Goal: Task Accomplishment & Management: Use online tool/utility

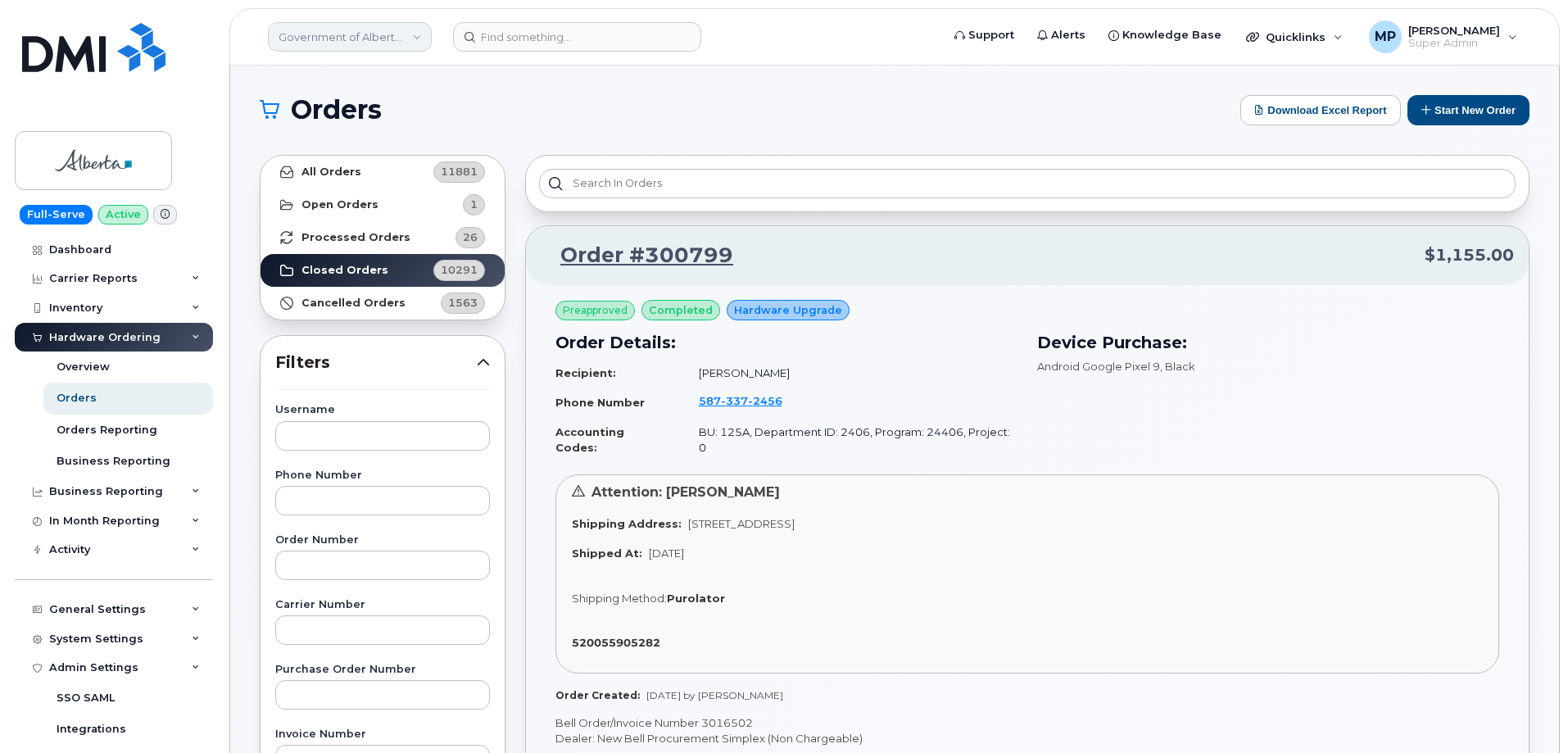
click at [323, 35] on link "Government of Alberta (GOA)" at bounding box center [350, 36] width 164 height 29
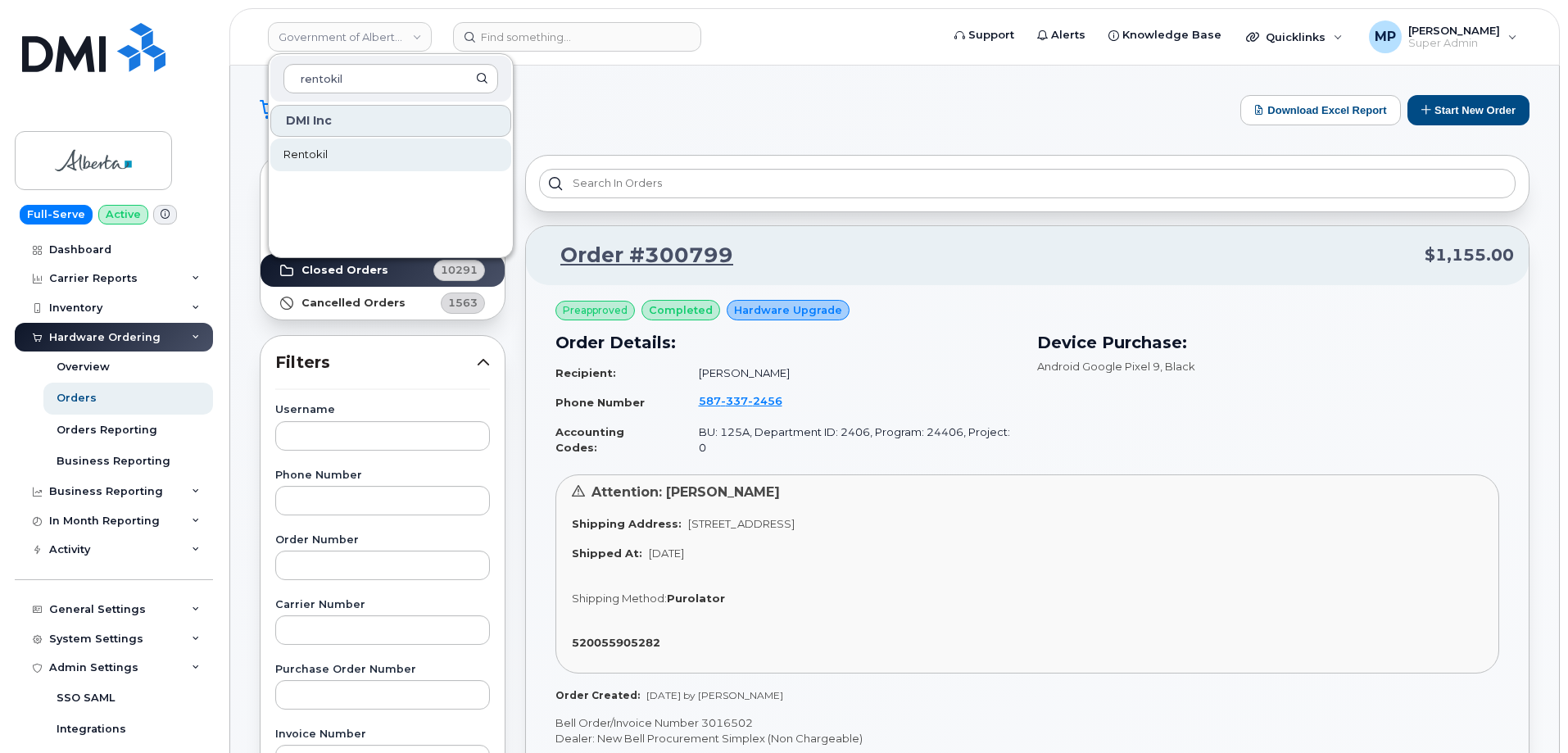
type input "rentokil"
click at [304, 155] on span "Rentokil" at bounding box center [305, 154] width 45 height 16
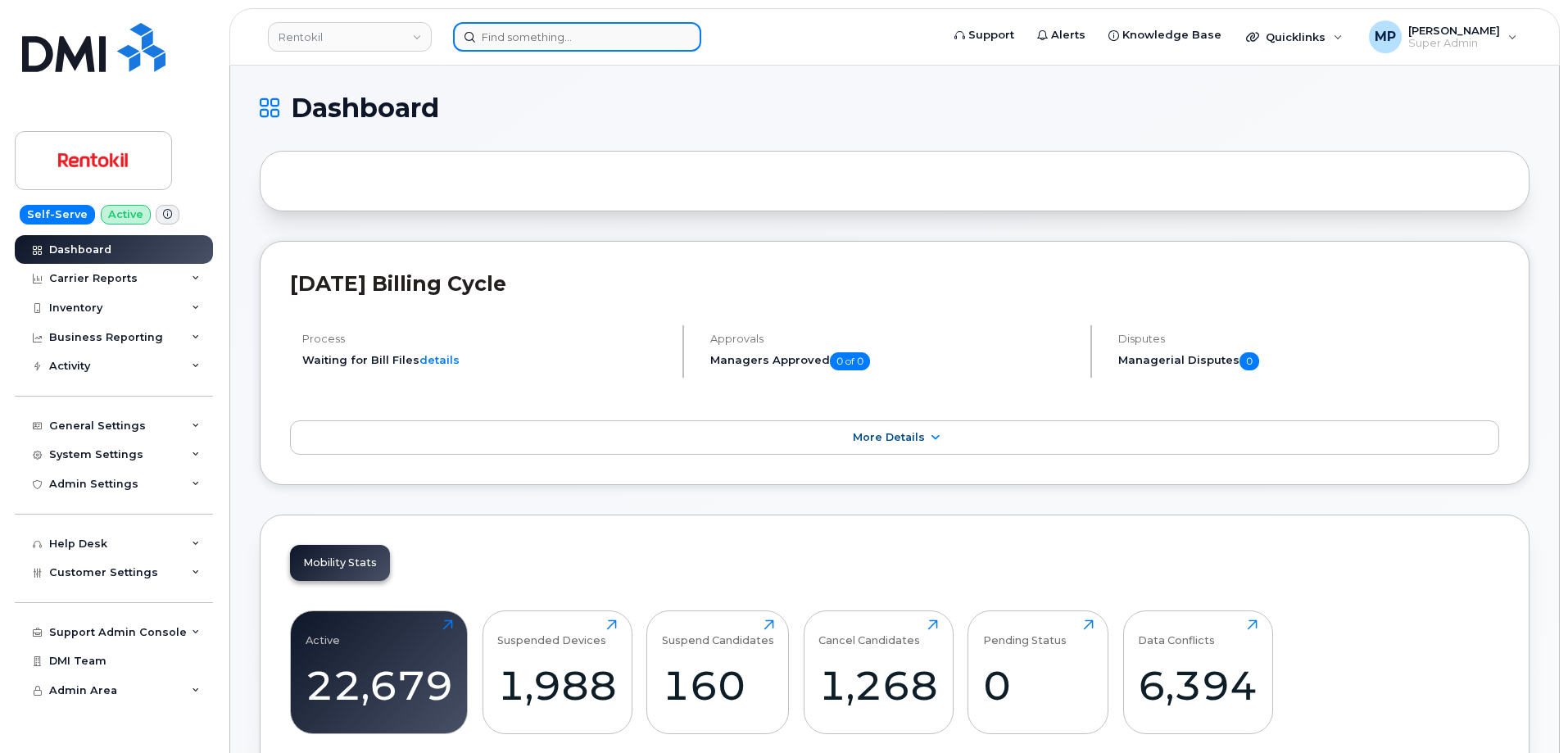
click at [542, 39] on input at bounding box center [577, 36] width 248 height 29
paste input "2085154580"
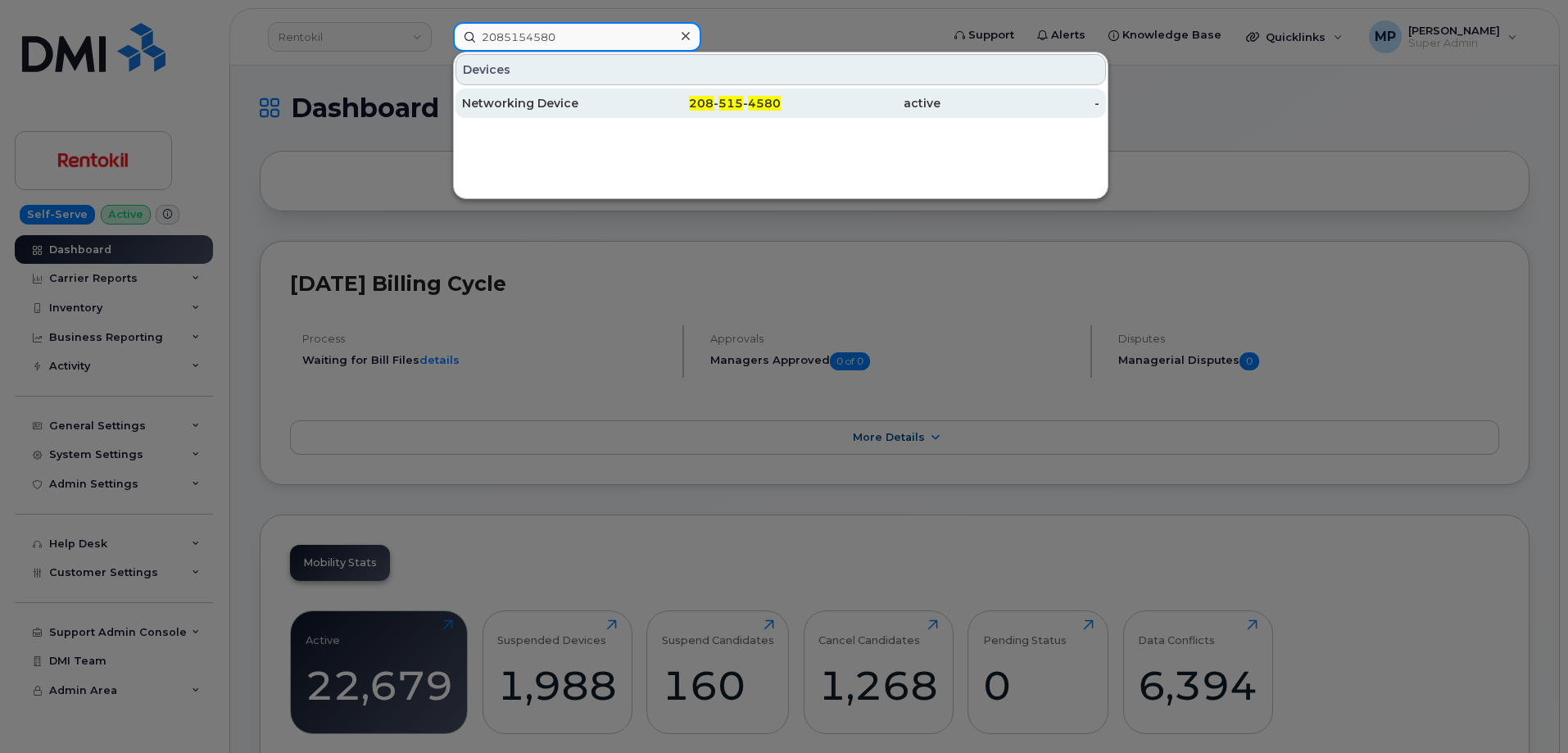
type input "2085154580"
click at [551, 106] on div "Networking Device" at bounding box center [542, 104] width 160 height 16
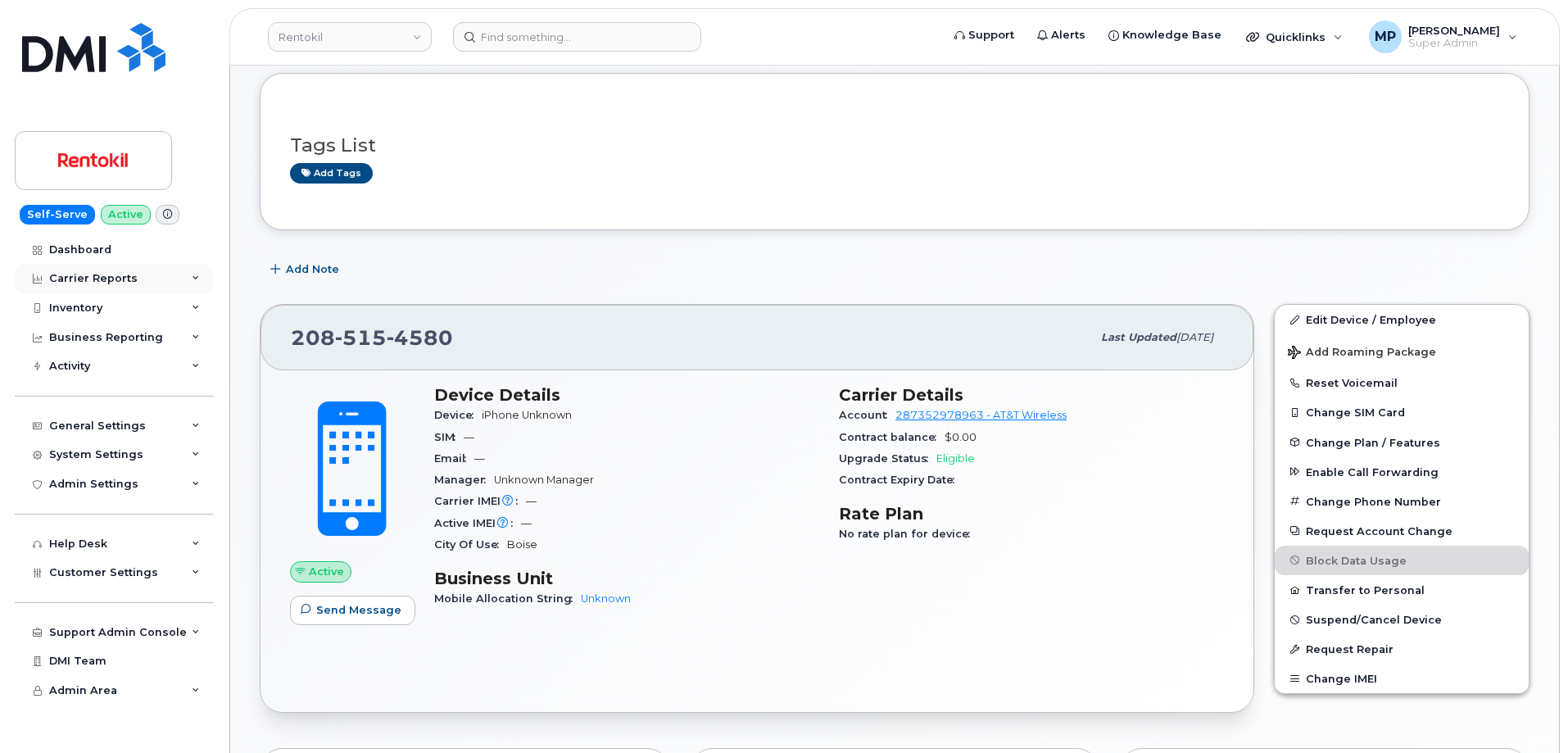
scroll to position [82, 0]
drag, startPoint x: 81, startPoint y: 299, endPoint x: 71, endPoint y: 319, distance: 22.4
click at [80, 300] on div "Inventory" at bounding box center [114, 308] width 198 height 29
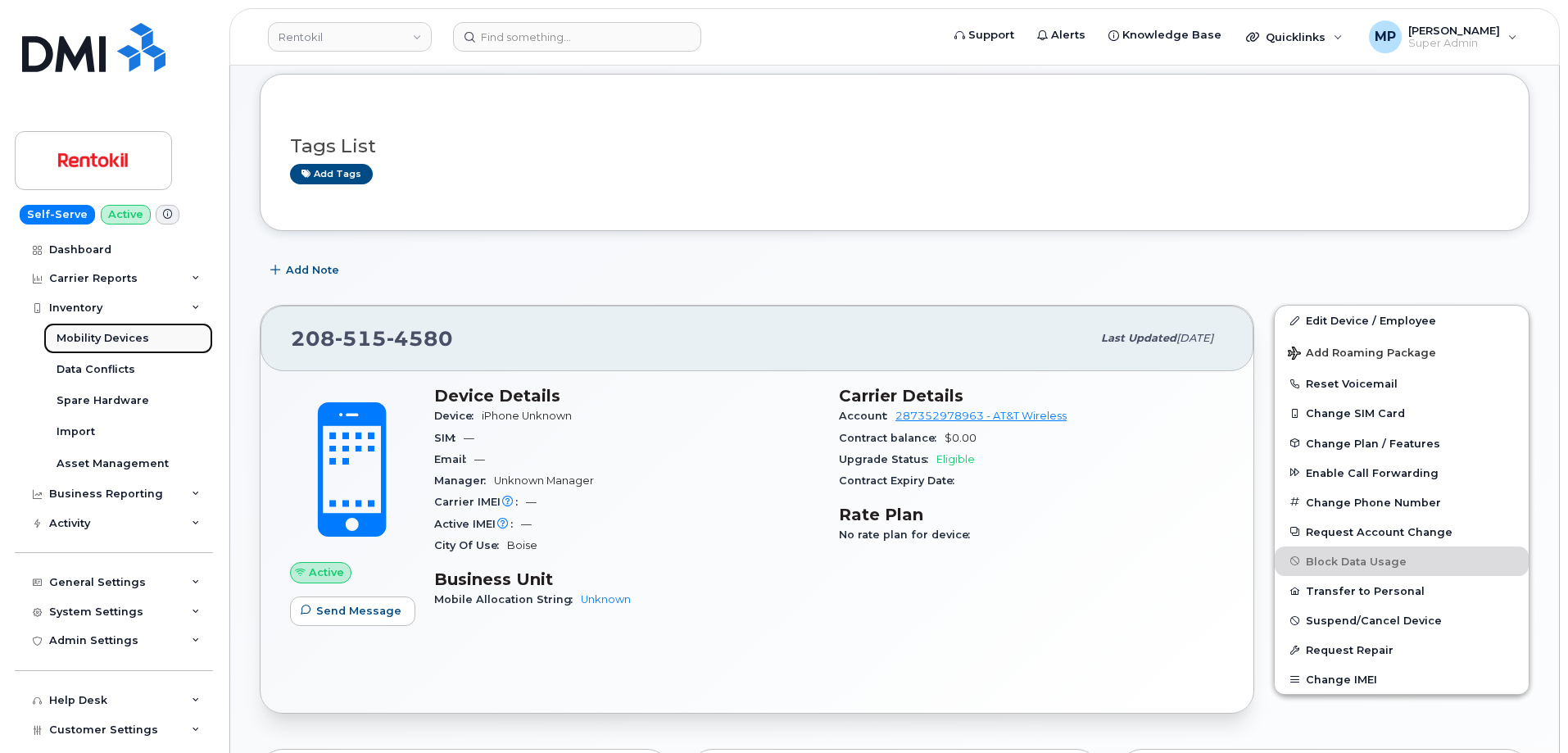
click at [71, 339] on div "Mobility Devices" at bounding box center [103, 338] width 93 height 15
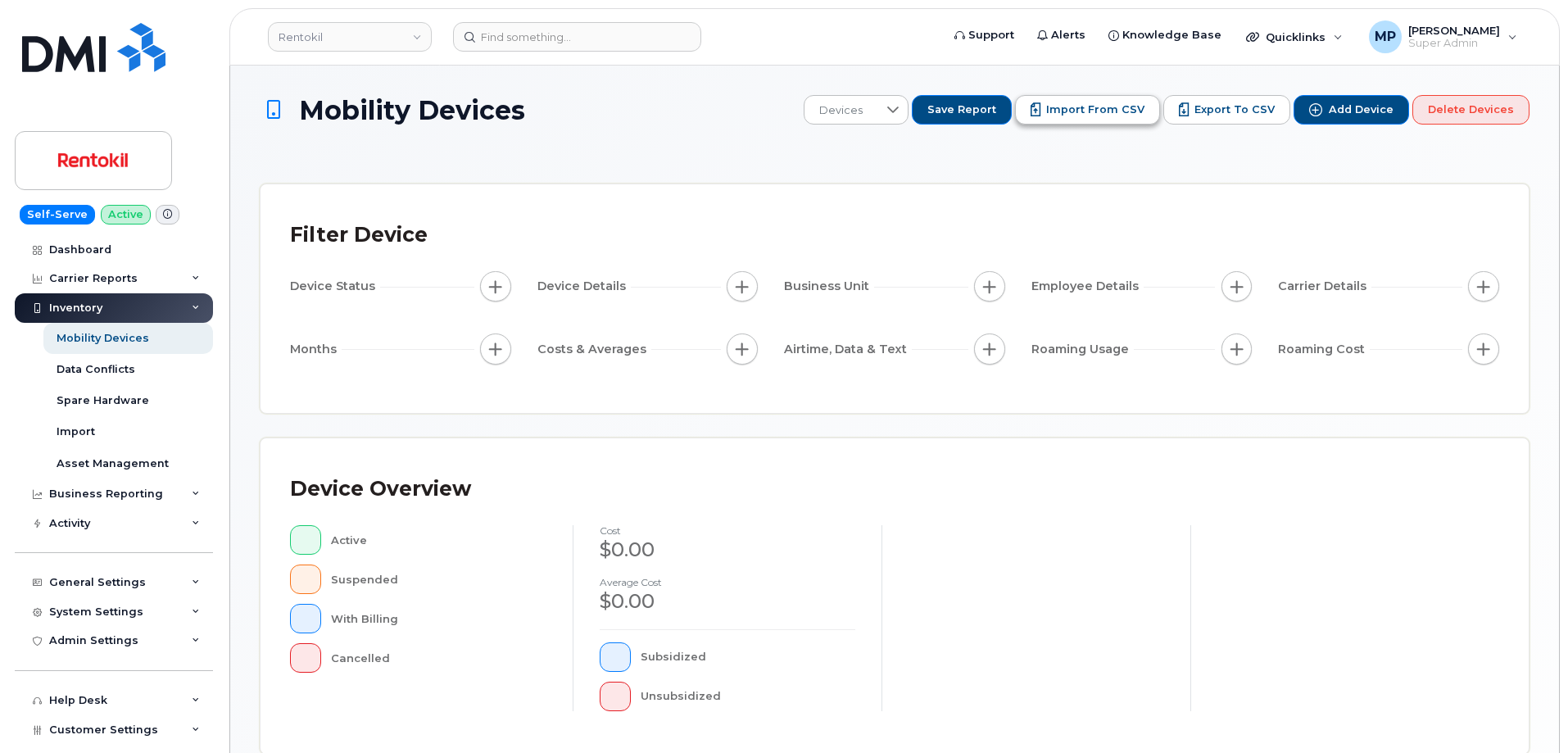
click at [1102, 113] on span "Import from CSV" at bounding box center [1095, 110] width 98 height 15
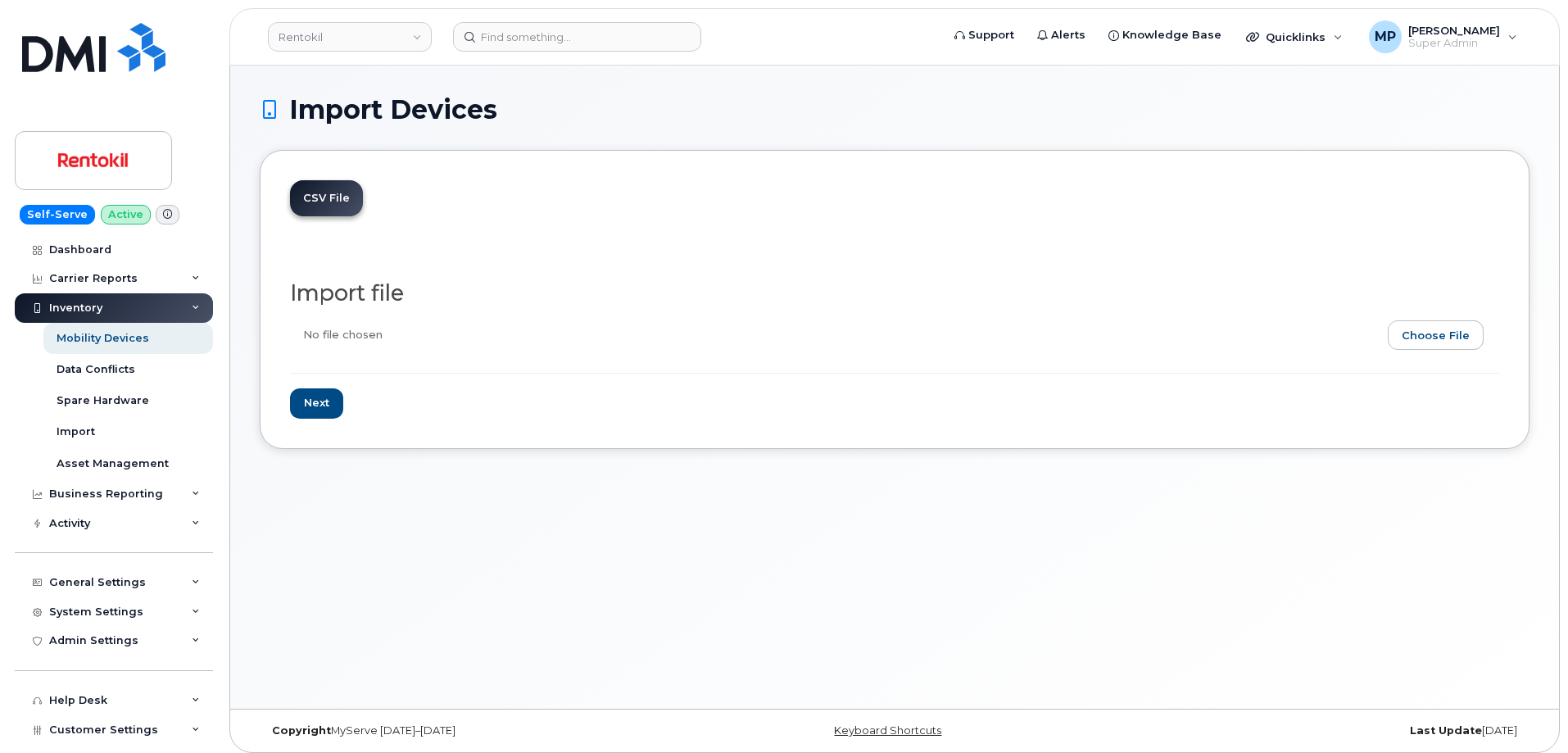
click at [1420, 330] on input "file" at bounding box center [888, 339] width 1196 height 37
type input "C:\fakepath\New ATT BAN employee assignment.csv"
click at [325, 400] on input "Next" at bounding box center [316, 402] width 54 height 30
type input "Loading..."
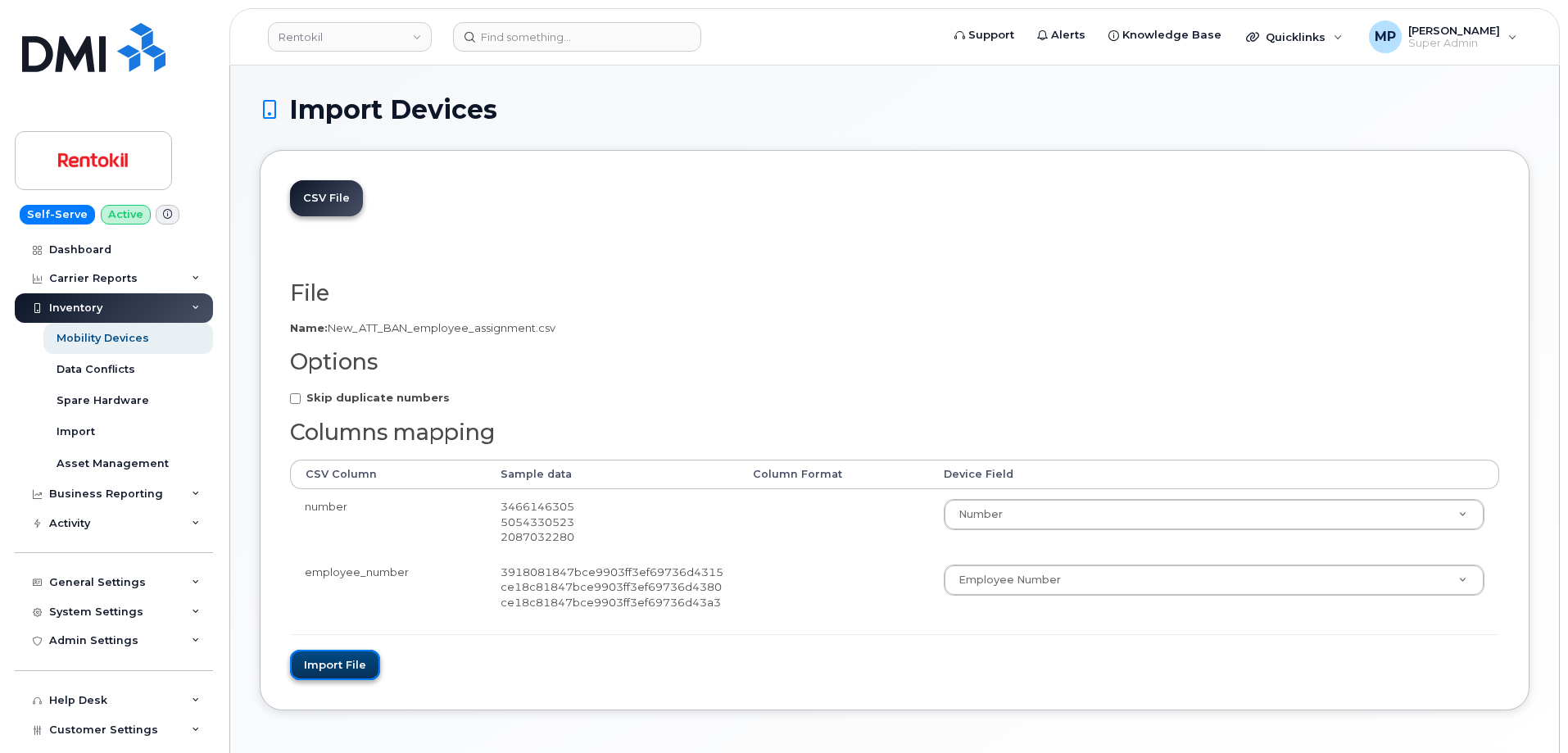
click at [327, 665] on button "Import file" at bounding box center [334, 664] width 90 height 30
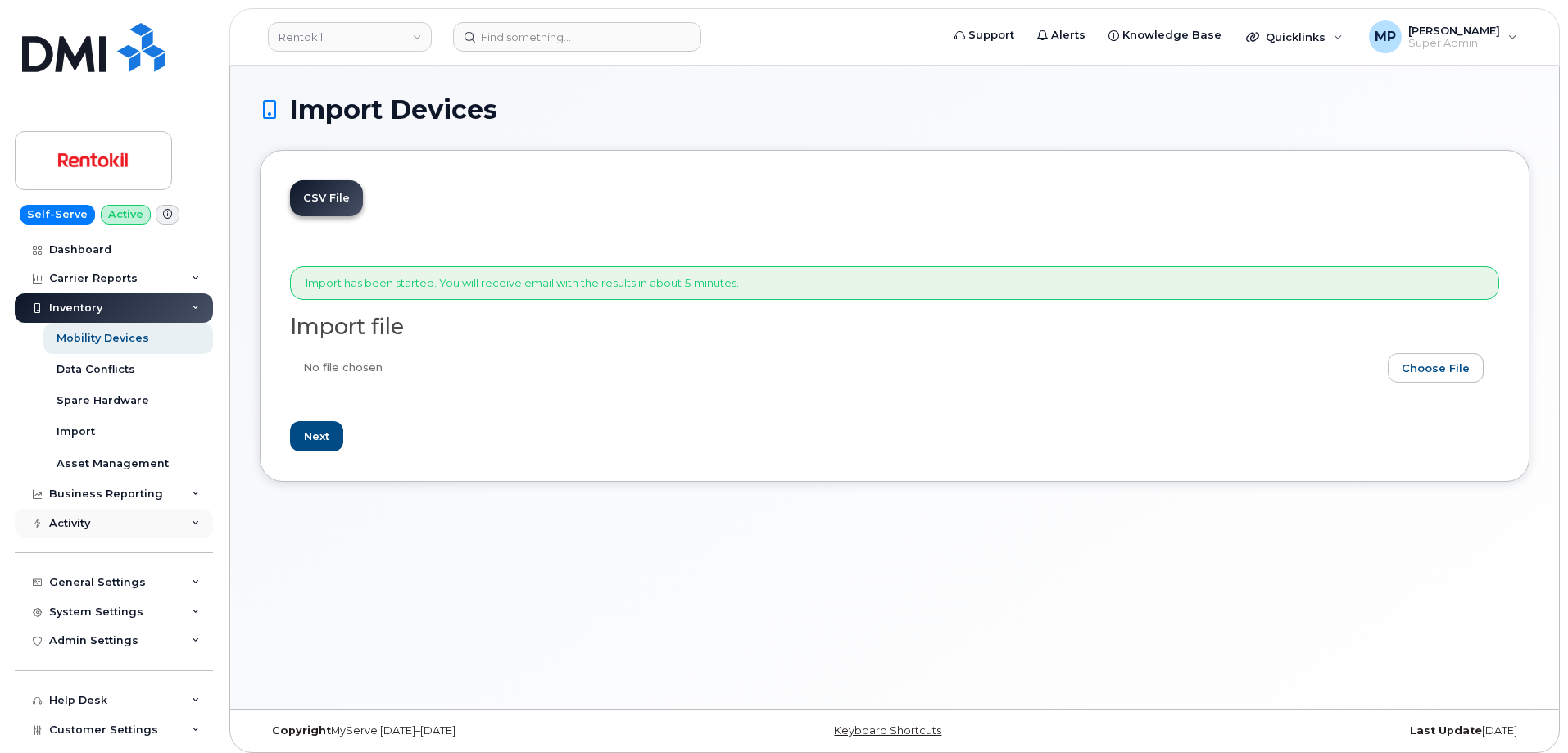
click at [79, 525] on div "Activity" at bounding box center [69, 523] width 41 height 13
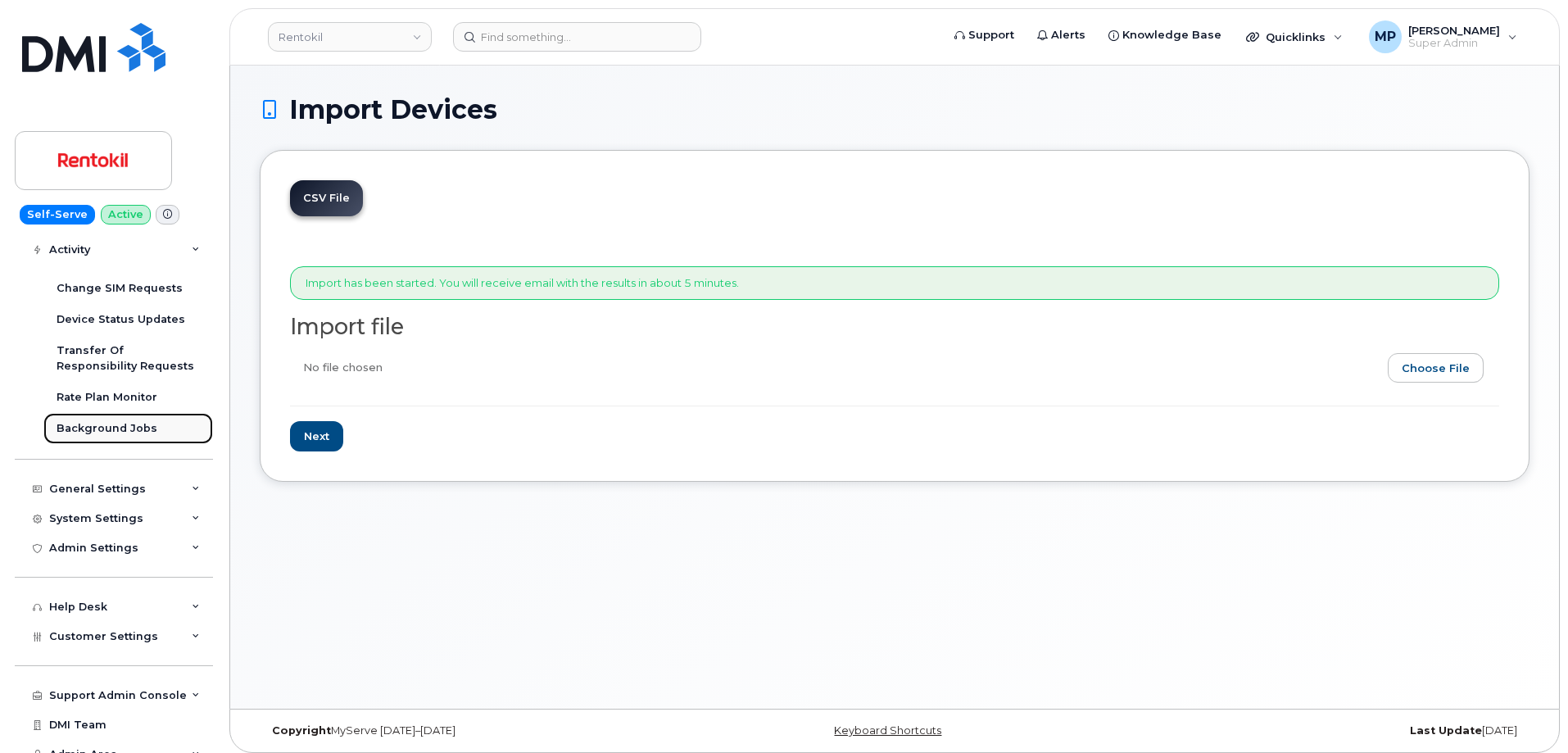
click at [87, 431] on div "Background Jobs" at bounding box center [106, 428] width 101 height 15
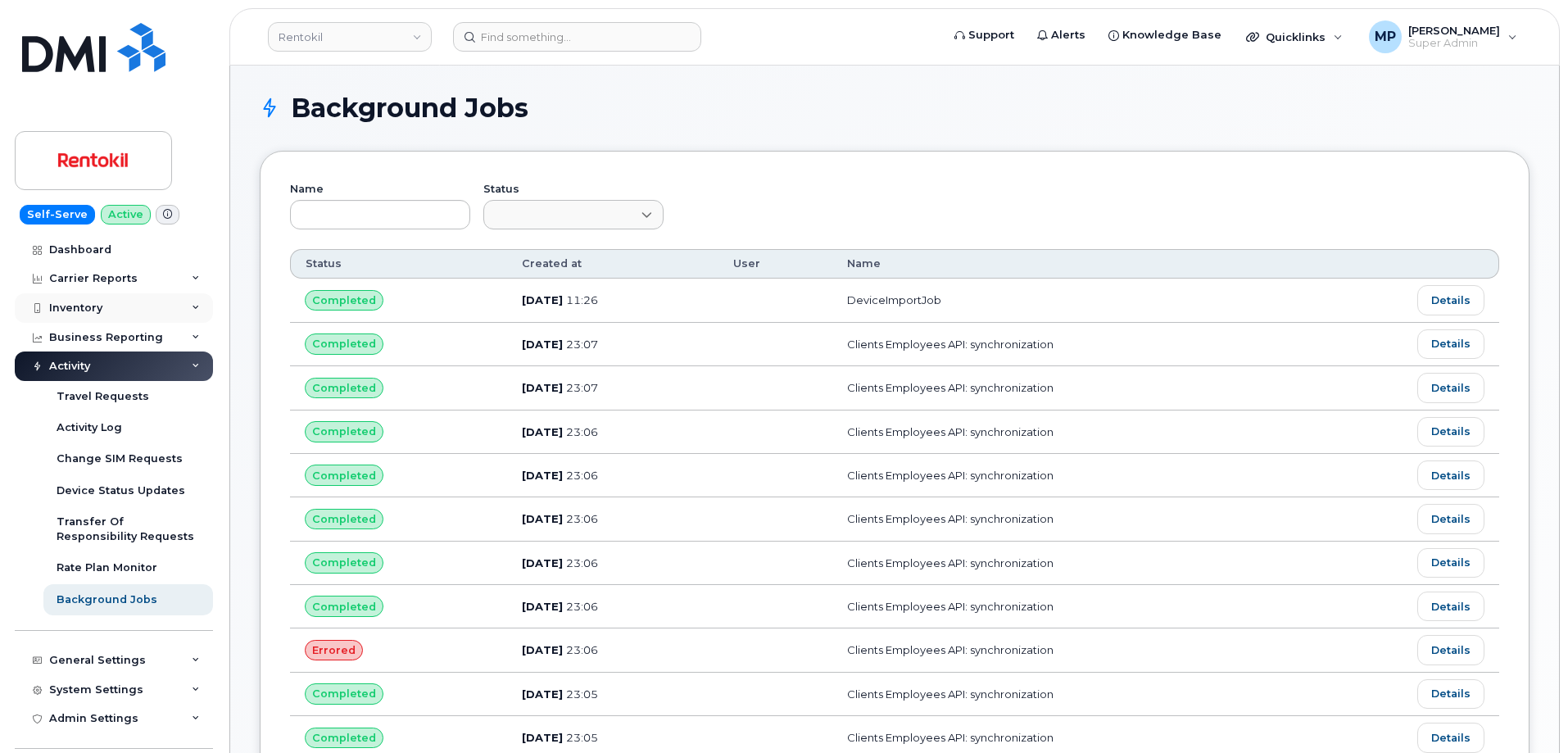
click at [74, 304] on div "Inventory" at bounding box center [75, 308] width 54 height 13
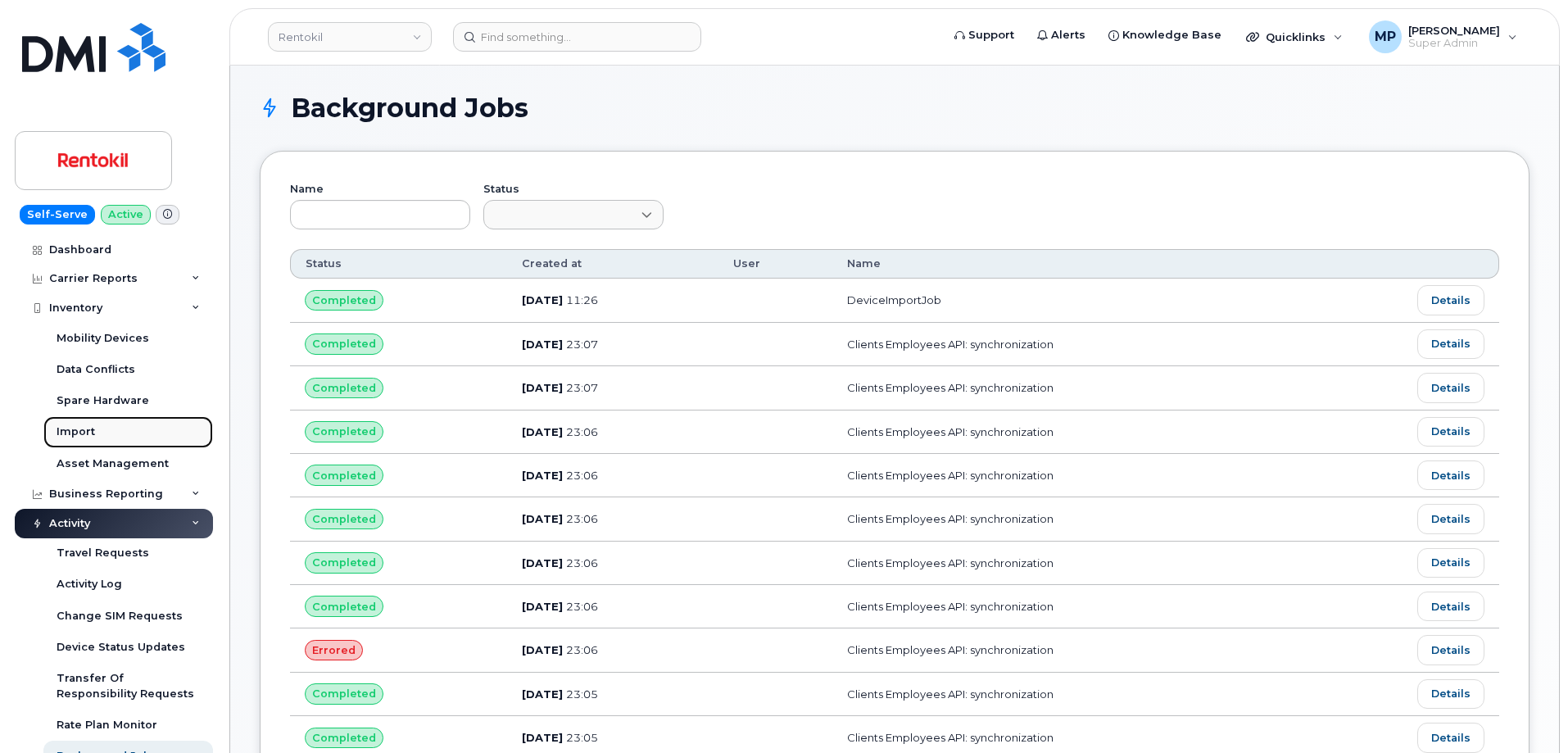
click at [86, 434] on div "Import" at bounding box center [75, 431] width 38 height 15
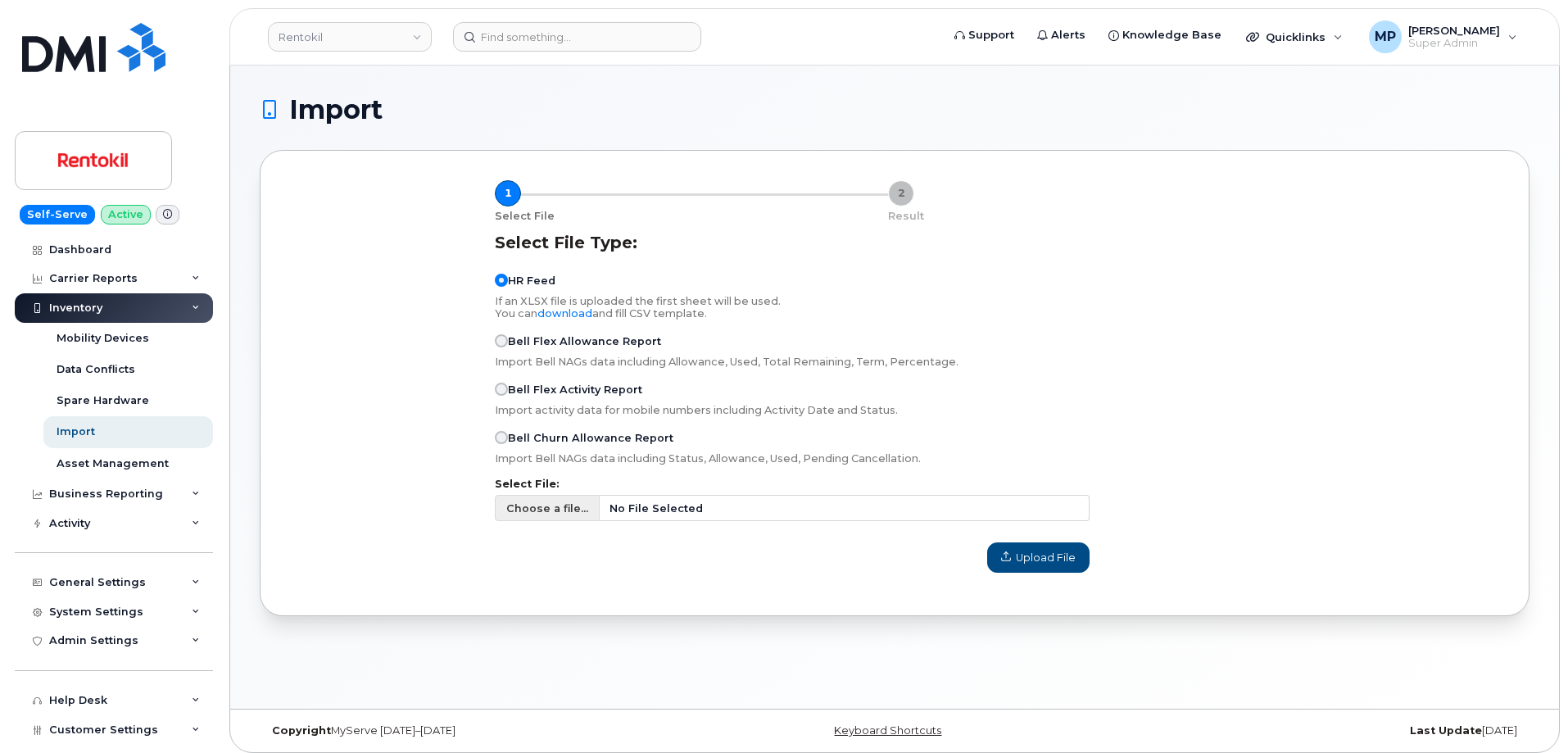
click at [554, 514] on span "Choose a file..." at bounding box center [547, 508] width 82 height 15
click at [554, 514] on input "Choose a file... No File Selected" at bounding box center [792, 508] width 595 height 26
type input "C:\fakepath\New ATT BAN employee assignment.csv"
click at [1026, 557] on span "Upload File" at bounding box center [1038, 557] width 74 height 15
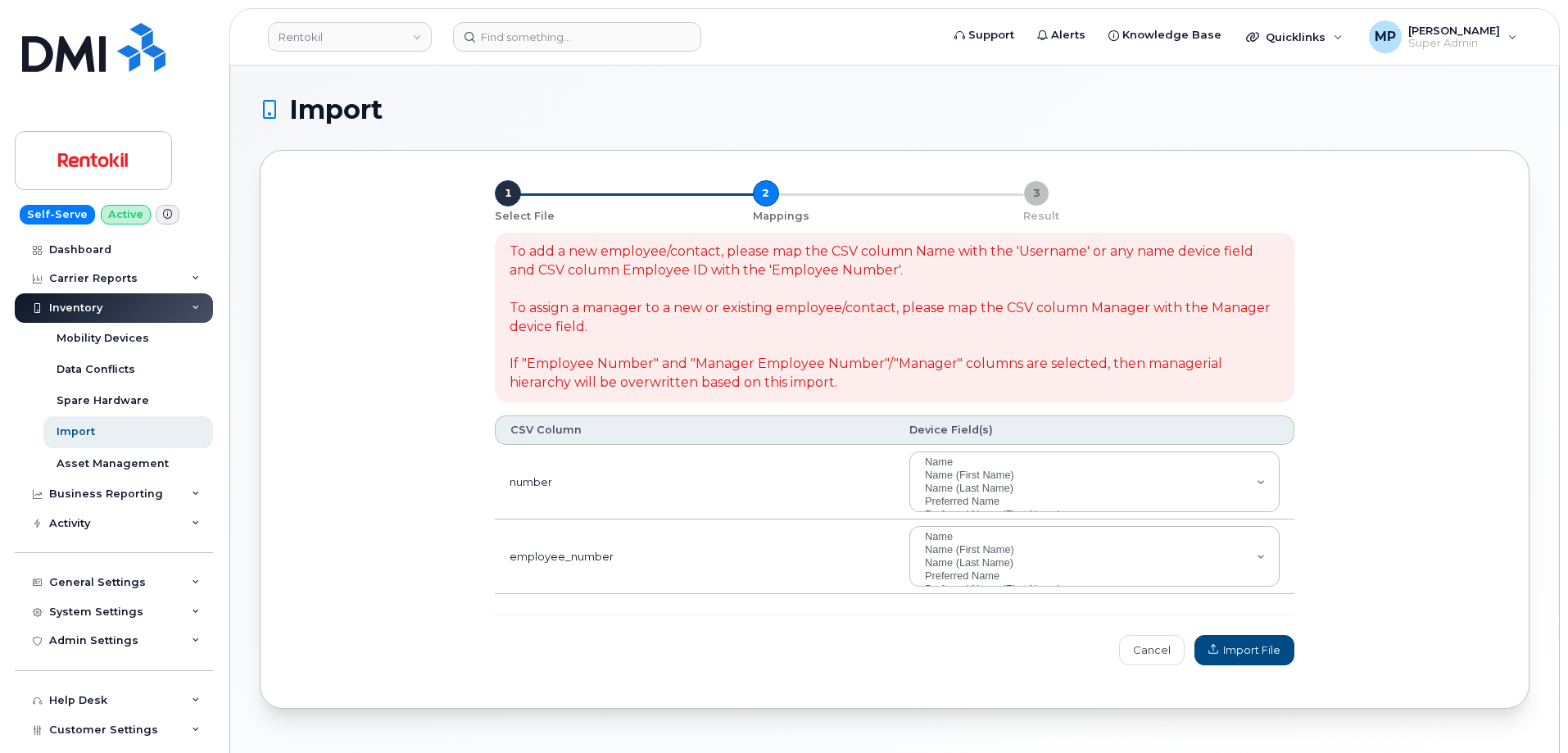
select select
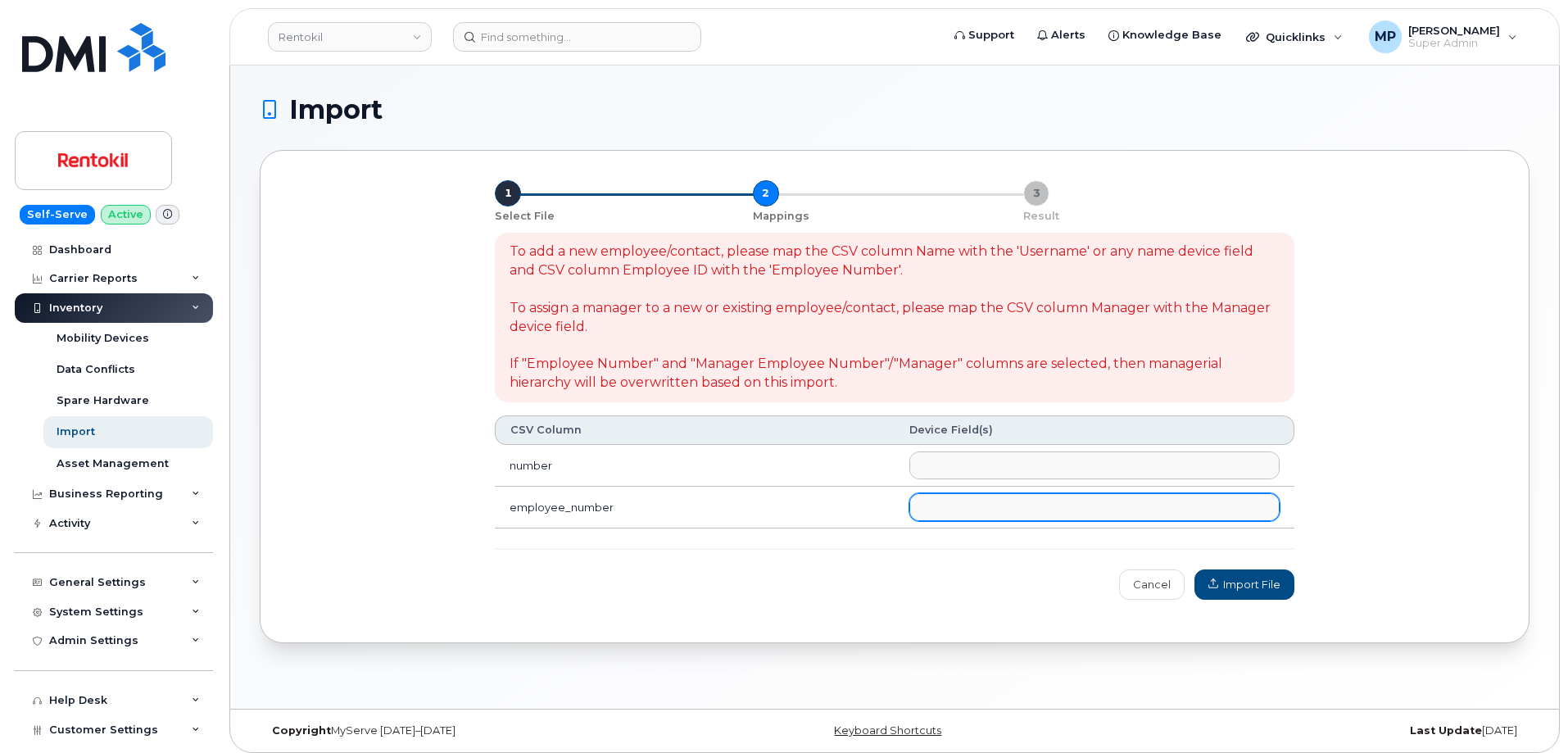
click at [978, 509] on ul at bounding box center [1095, 507] width 369 height 26
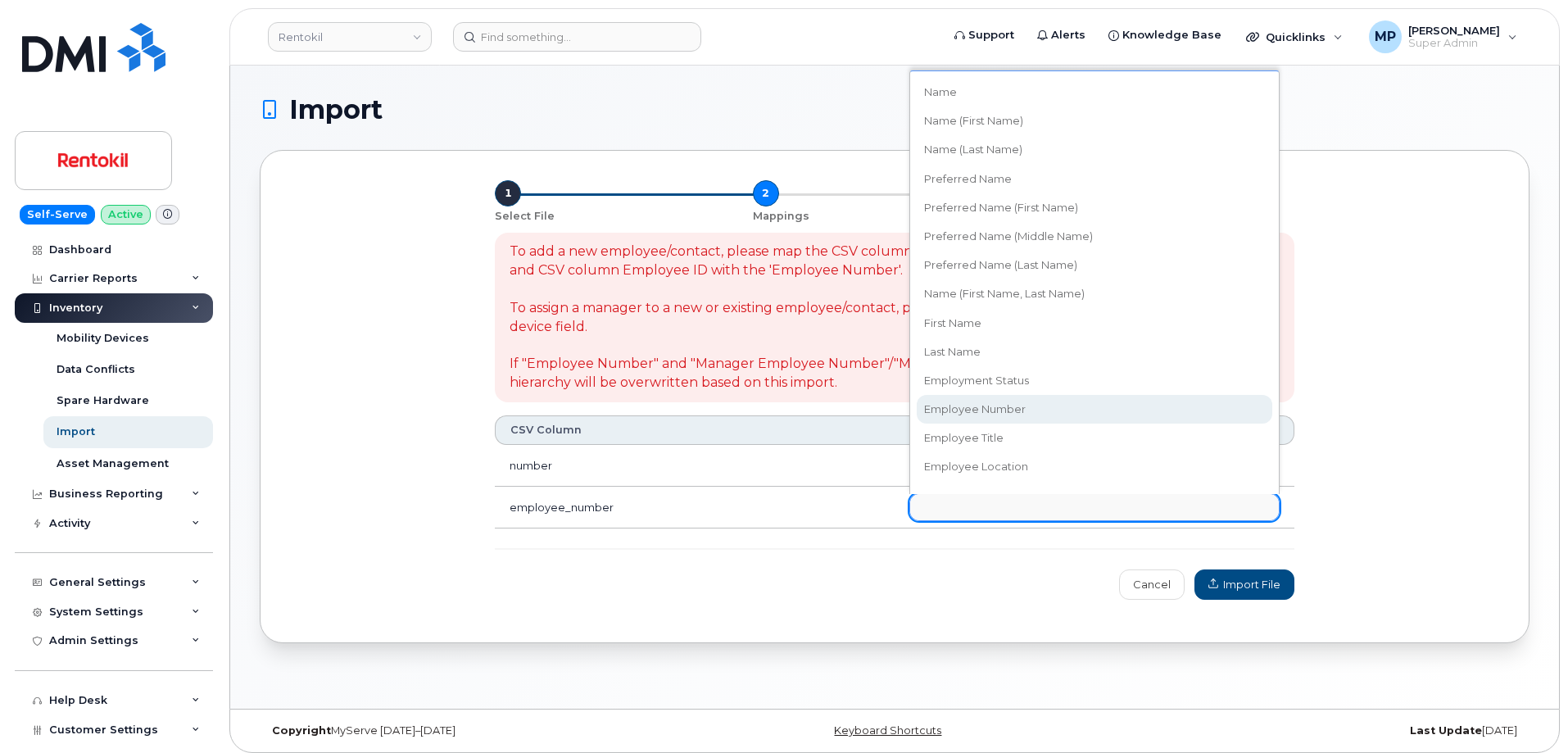
select select "employee_number"
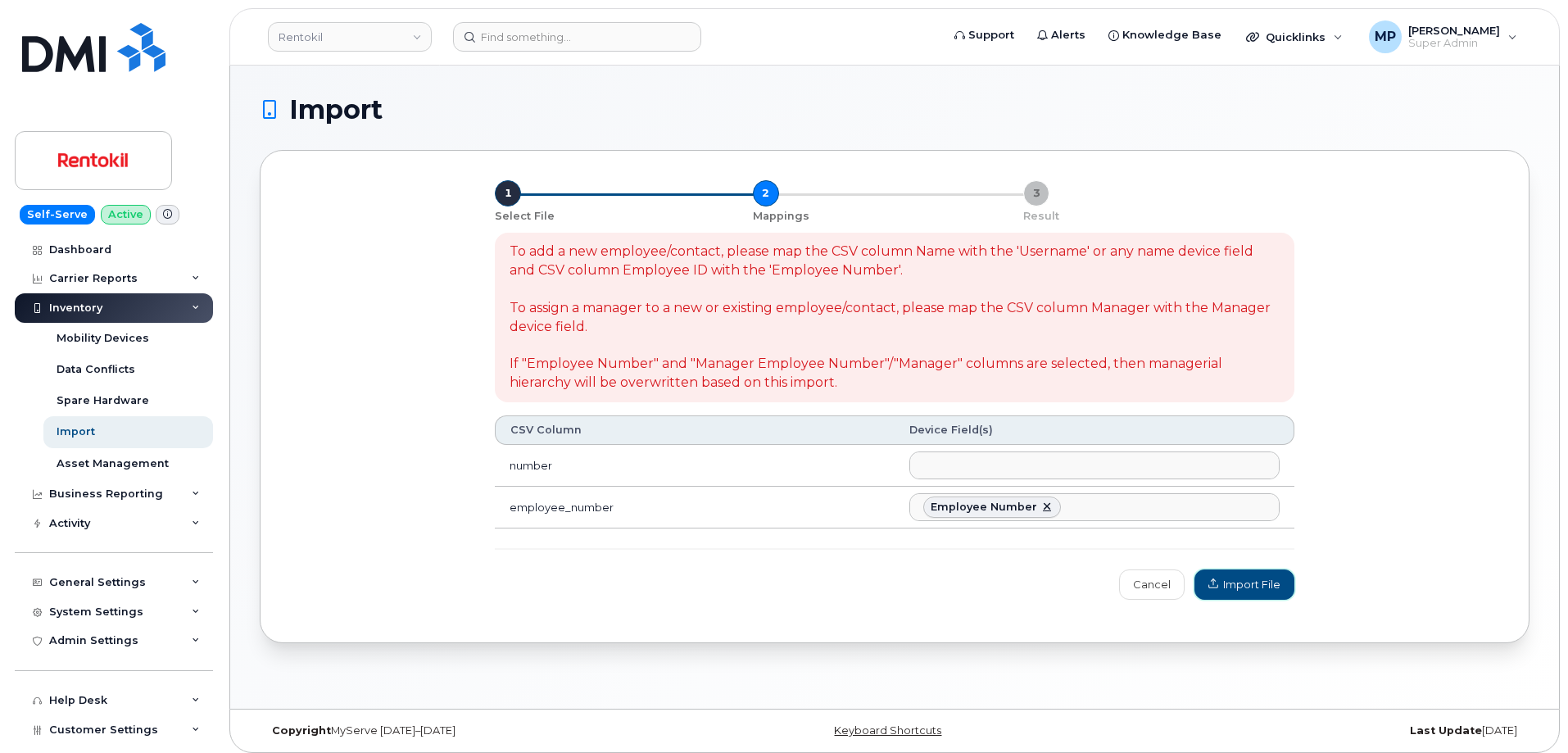
click at [1254, 583] on span "Import File" at bounding box center [1244, 584] width 72 height 15
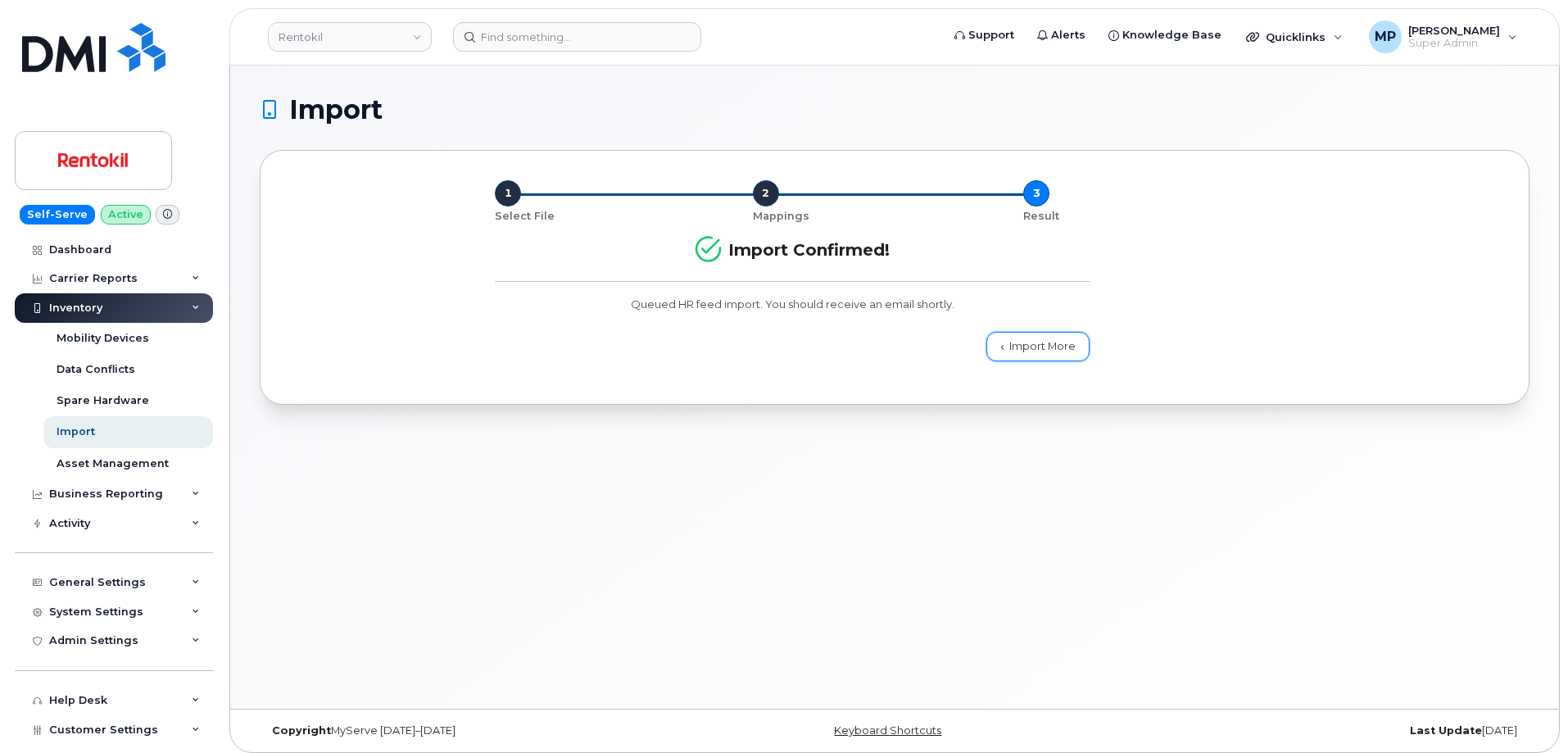
click at [1034, 346] on link "Import More" at bounding box center [1038, 346] width 104 height 29
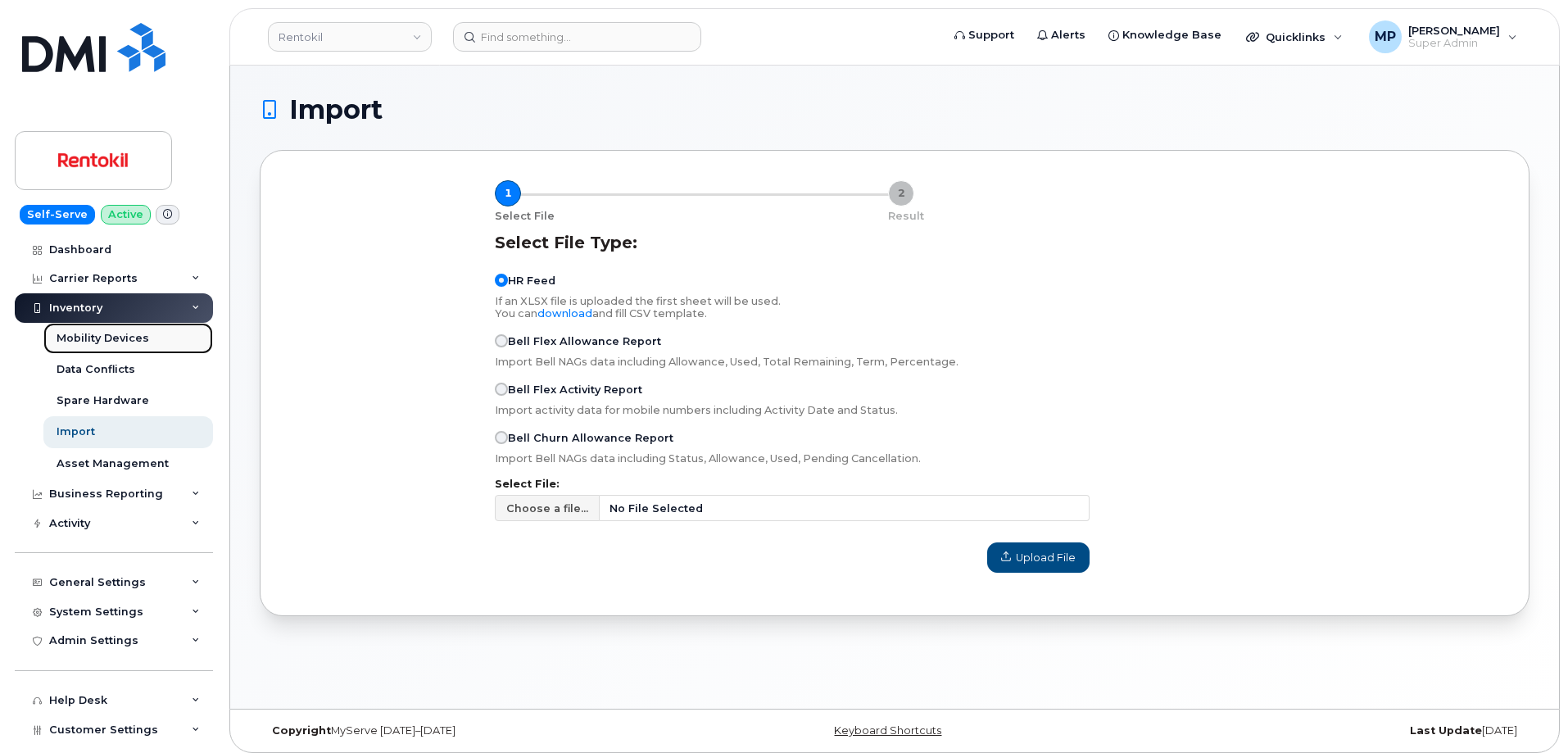
click at [74, 337] on div "Mobility Devices" at bounding box center [103, 338] width 93 height 15
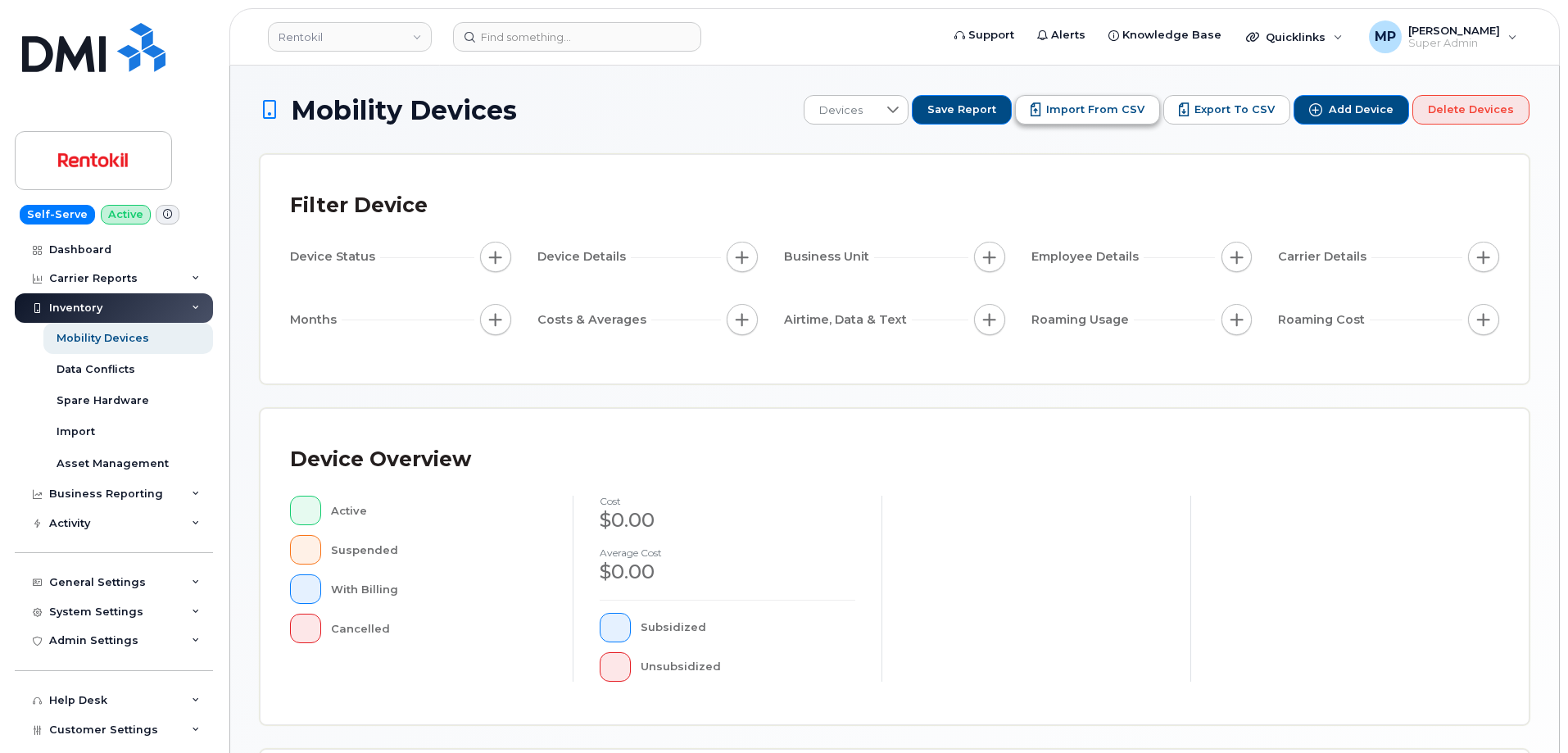
click at [1087, 112] on span "Import from CSV" at bounding box center [1095, 110] width 98 height 15
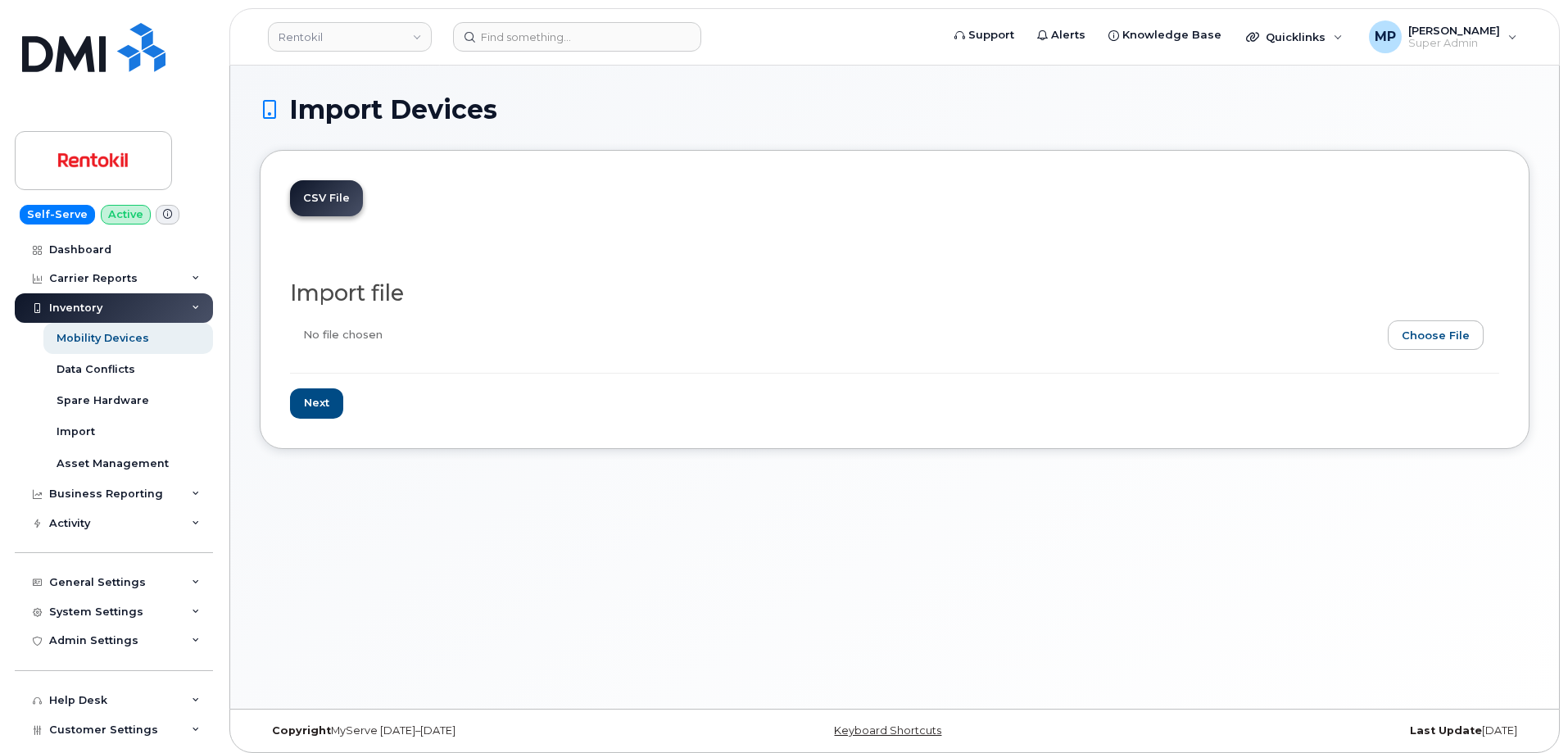
click at [1462, 323] on input "file" at bounding box center [888, 339] width 1196 height 37
type input "C:\fakepath\New ATT BAN 287352978963 Direct Allocaiton assignments.csv"
click at [314, 397] on input "Next" at bounding box center [316, 402] width 54 height 30
type input "Loading..."
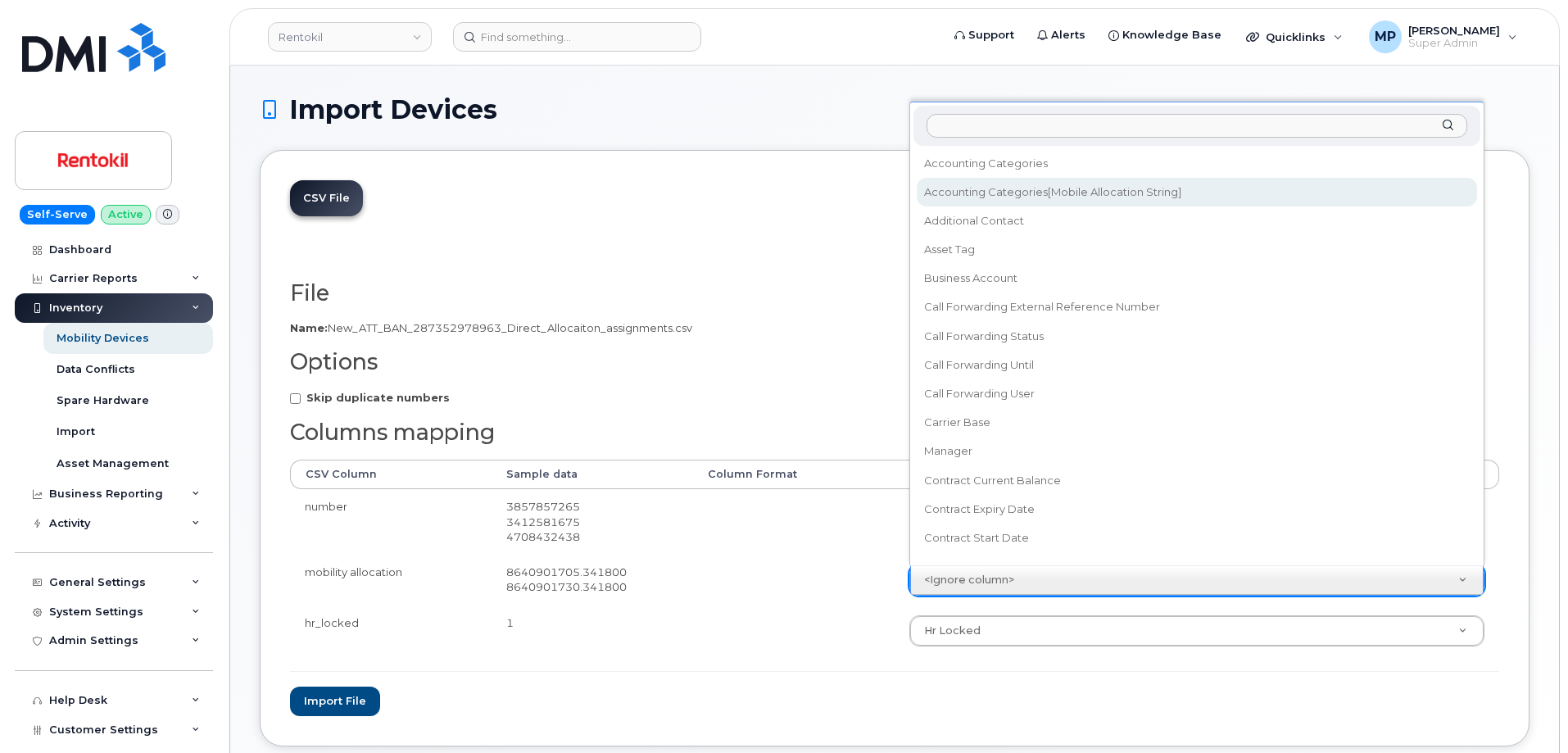
select select "accounting_categories[Mobile Allocation String]"
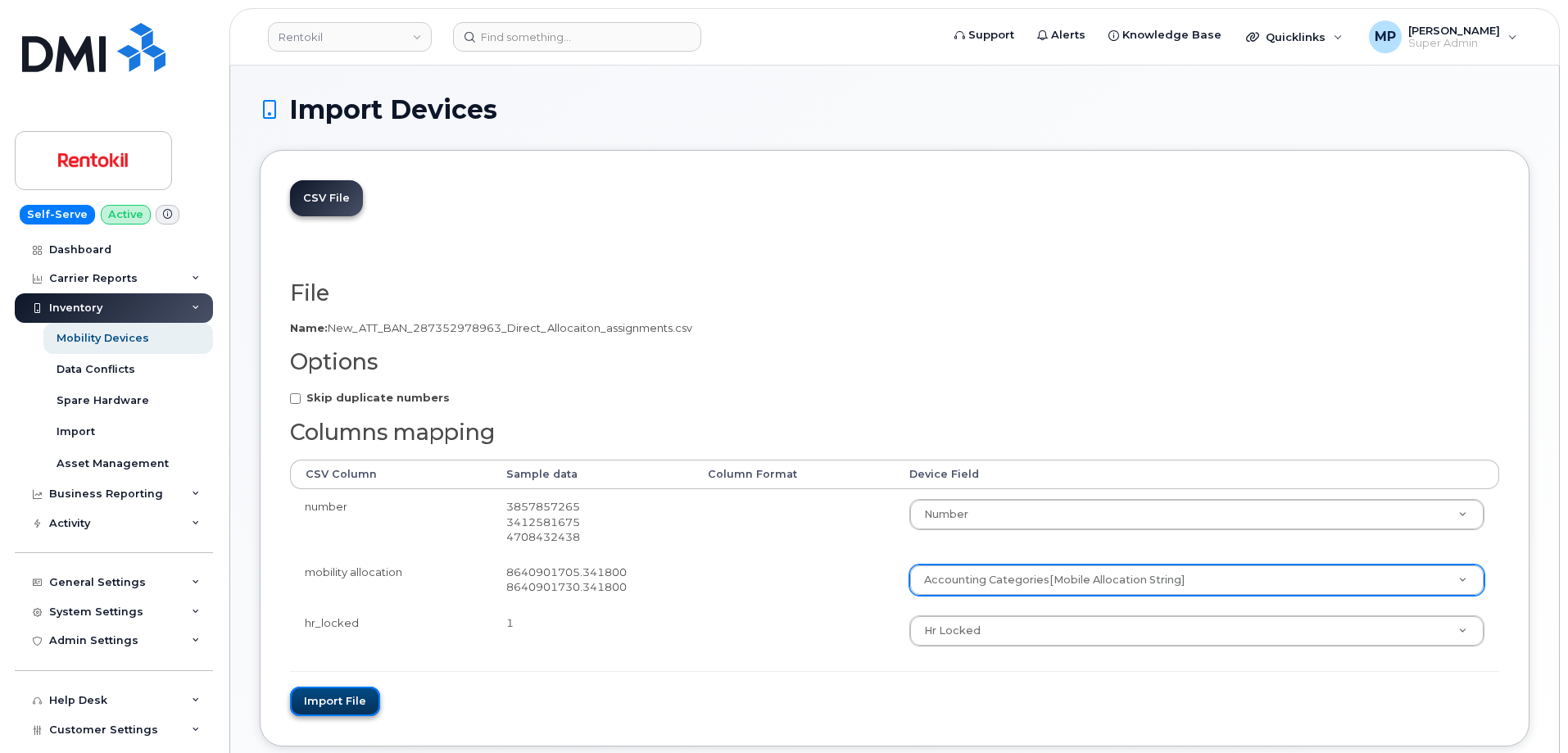
click at [318, 700] on button "Import file" at bounding box center [334, 701] width 90 height 30
